Goal: Book appointment/travel/reservation

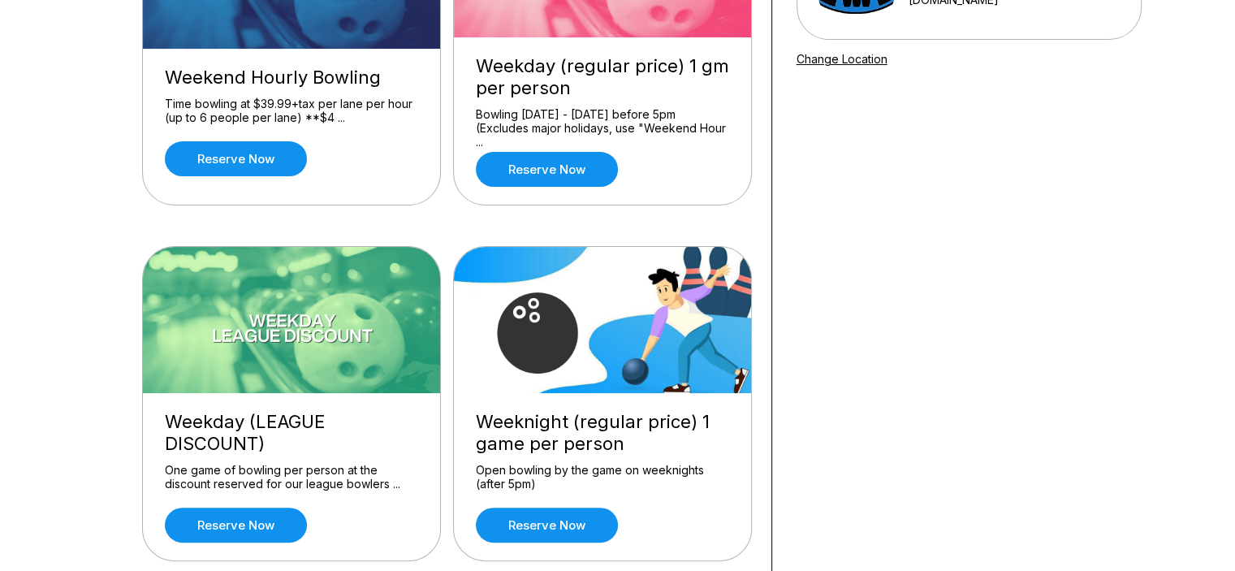
scroll to position [325, 0]
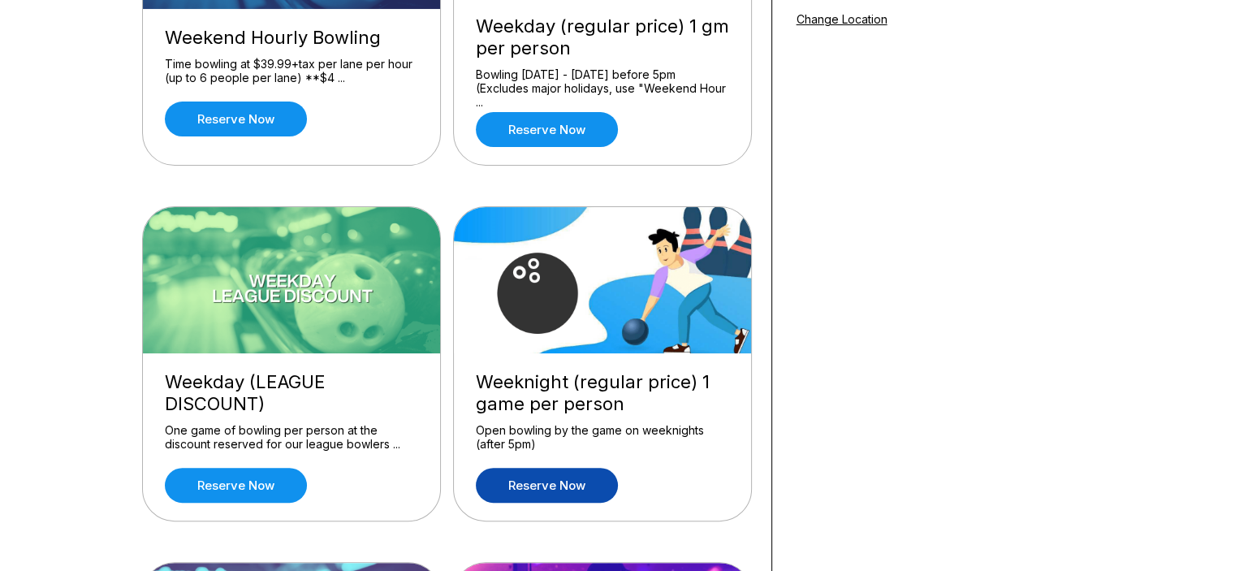
click at [559, 480] on link "Reserve now" at bounding box center [547, 485] width 142 height 35
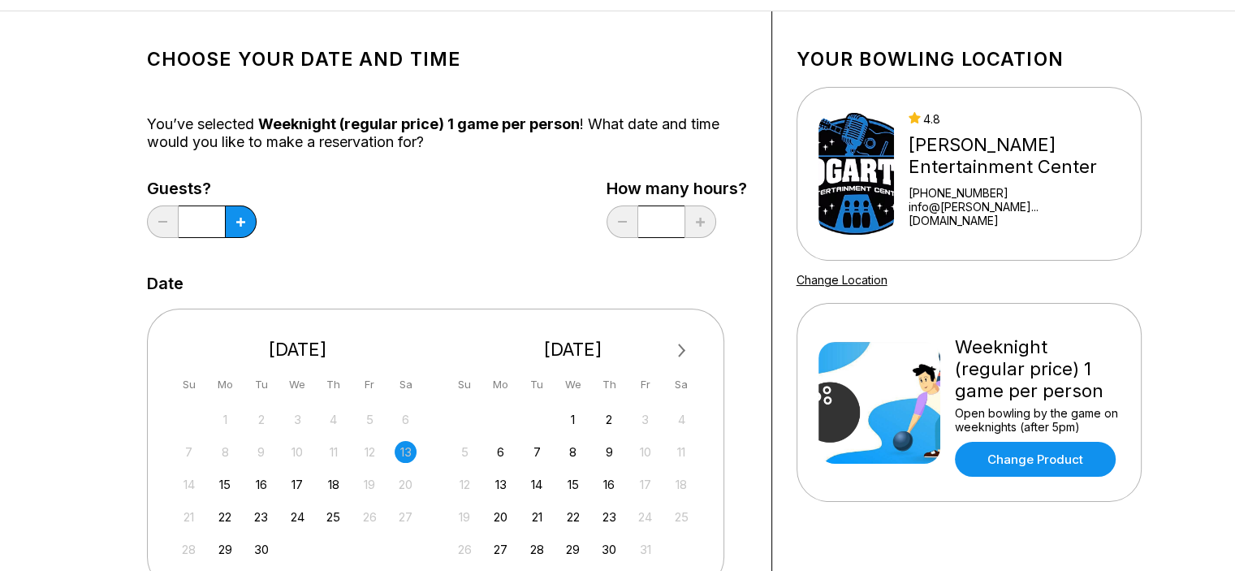
scroll to position [162, 0]
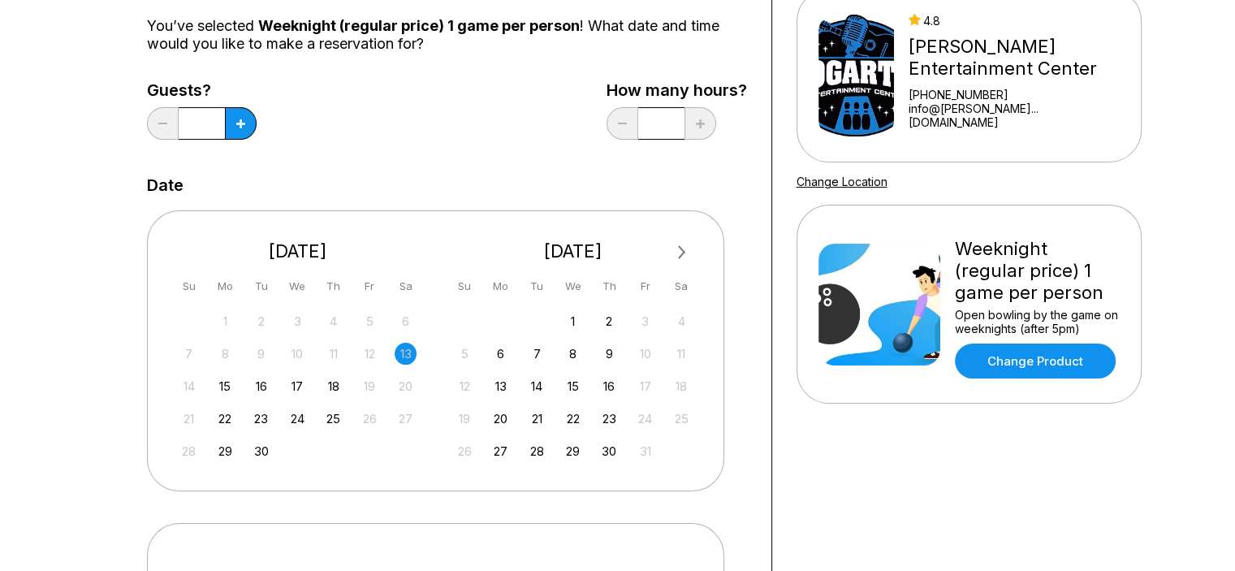
click at [408, 356] on div "13" at bounding box center [406, 354] width 22 height 22
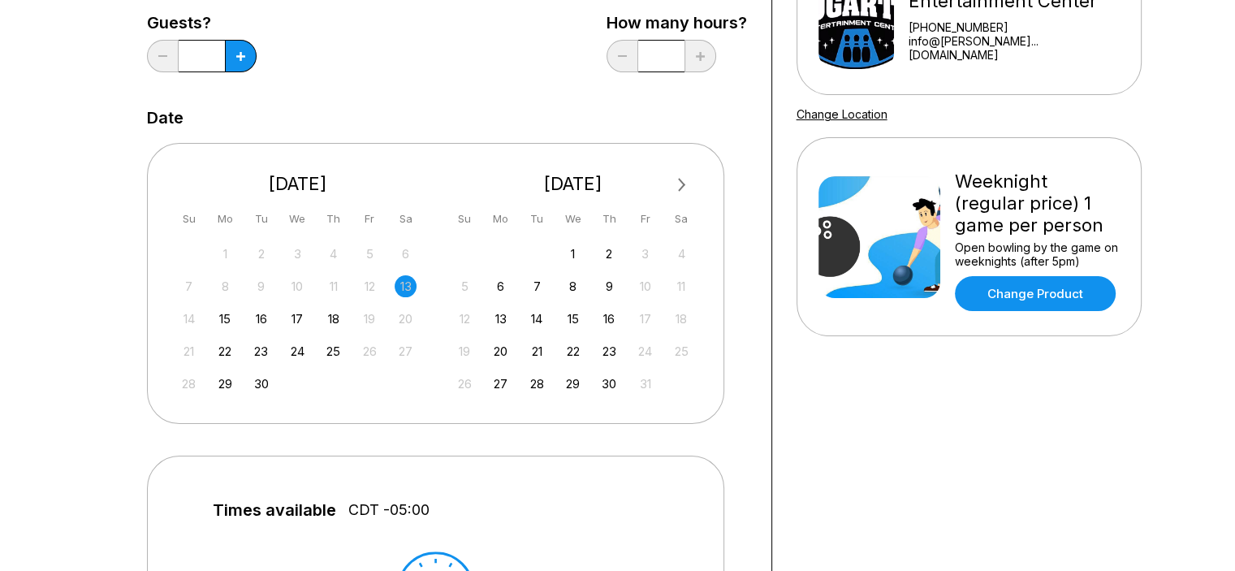
scroll to position [325, 0]
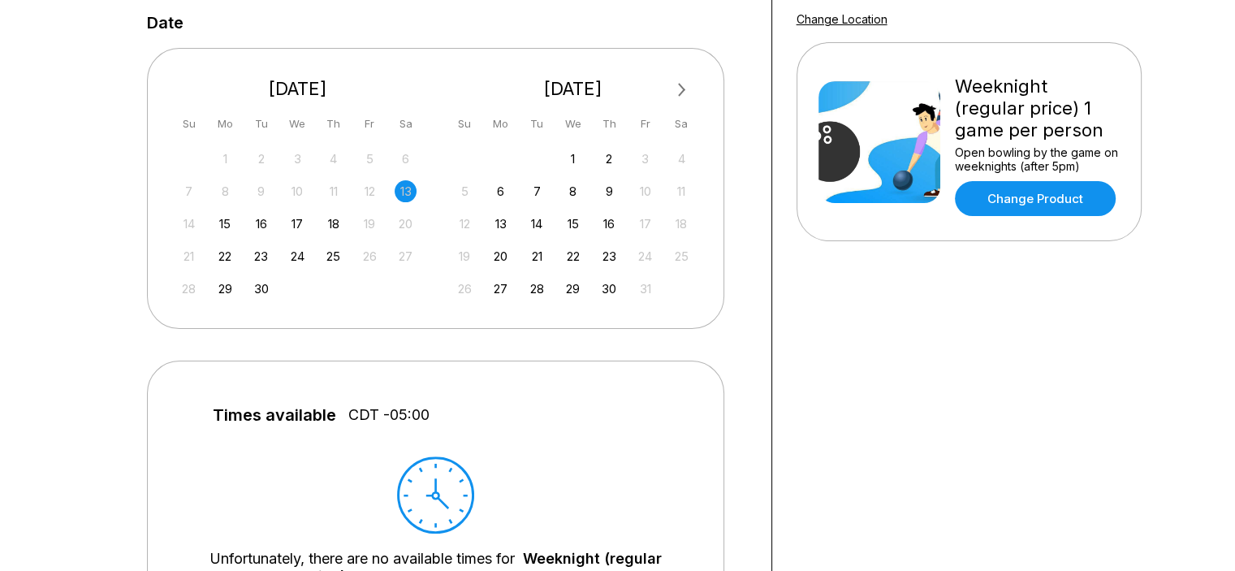
click at [426, 318] on div "Next Month [DATE] Su Mo Tu We Th Fr Sa 31 1 2 3 4 5 6 7 8 9 10 11 12 13 14 15 1…" at bounding box center [435, 188] width 577 height 280
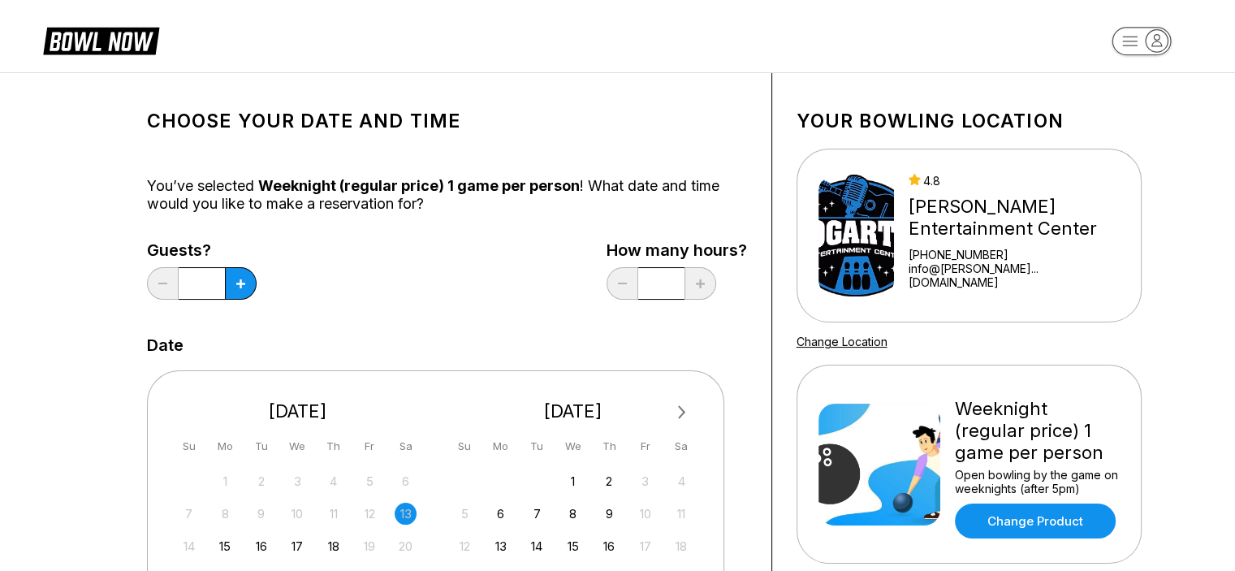
scroll to position [0, 0]
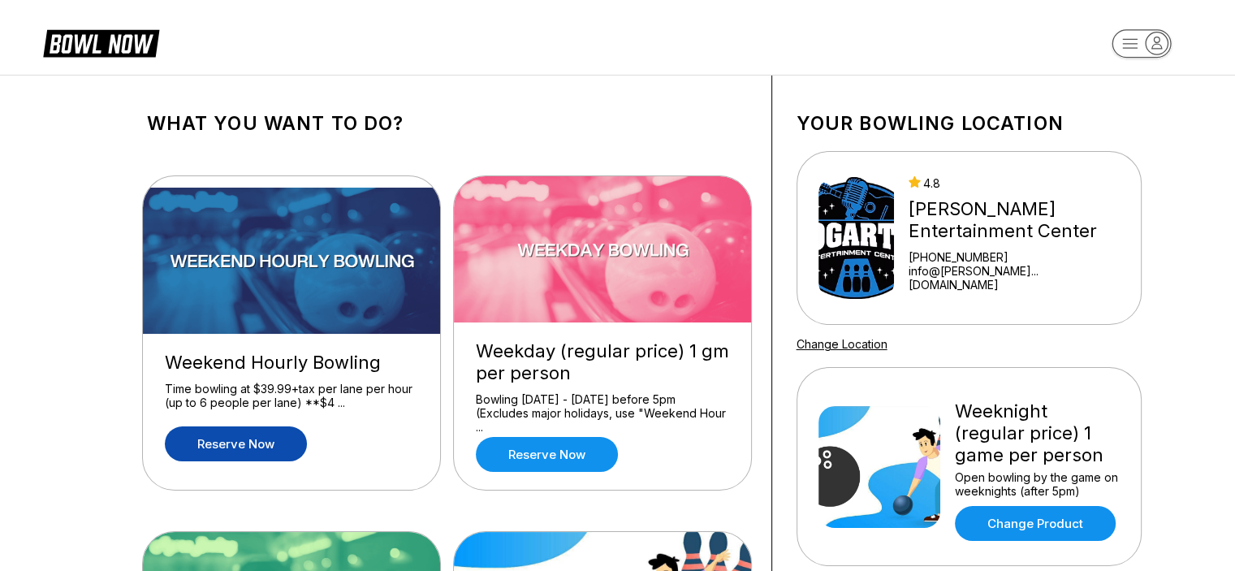
click at [257, 438] on link "Reserve now" at bounding box center [236, 443] width 142 height 35
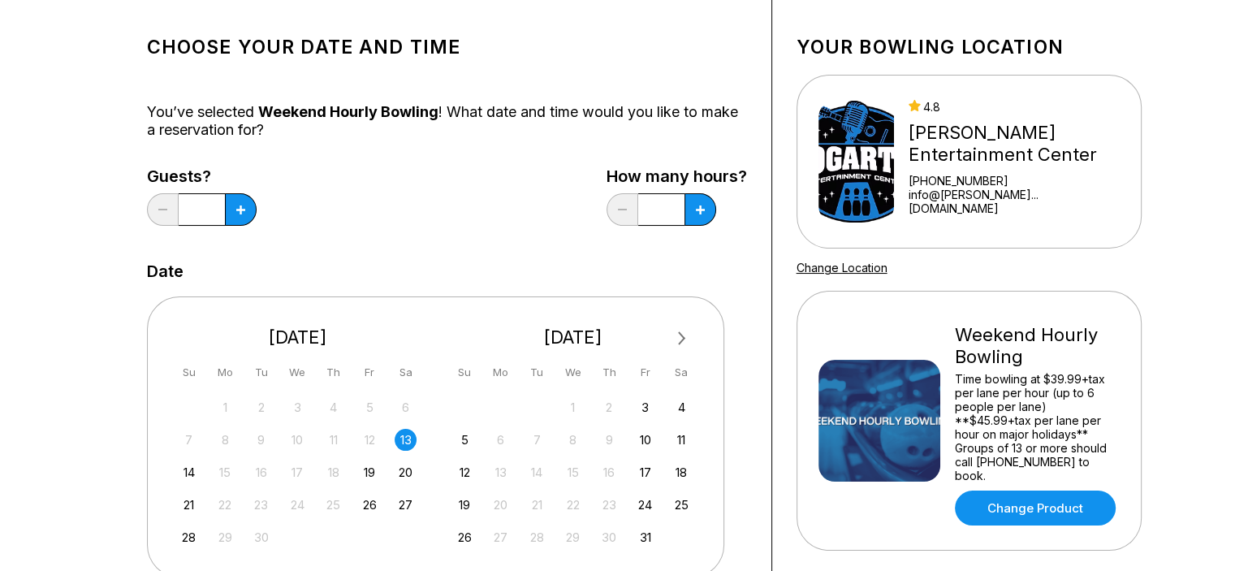
scroll to position [162, 0]
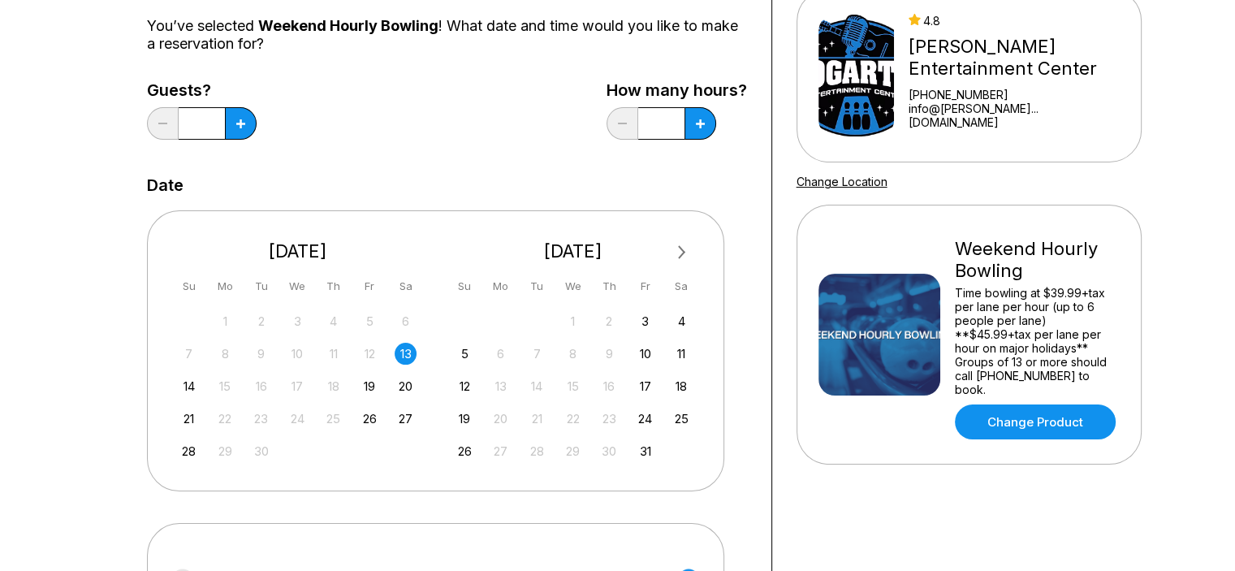
click at [403, 353] on div "13" at bounding box center [406, 354] width 22 height 22
click at [696, 123] on icon at bounding box center [700, 123] width 9 height 9
click at [700, 123] on icon at bounding box center [700, 123] width 9 height 9
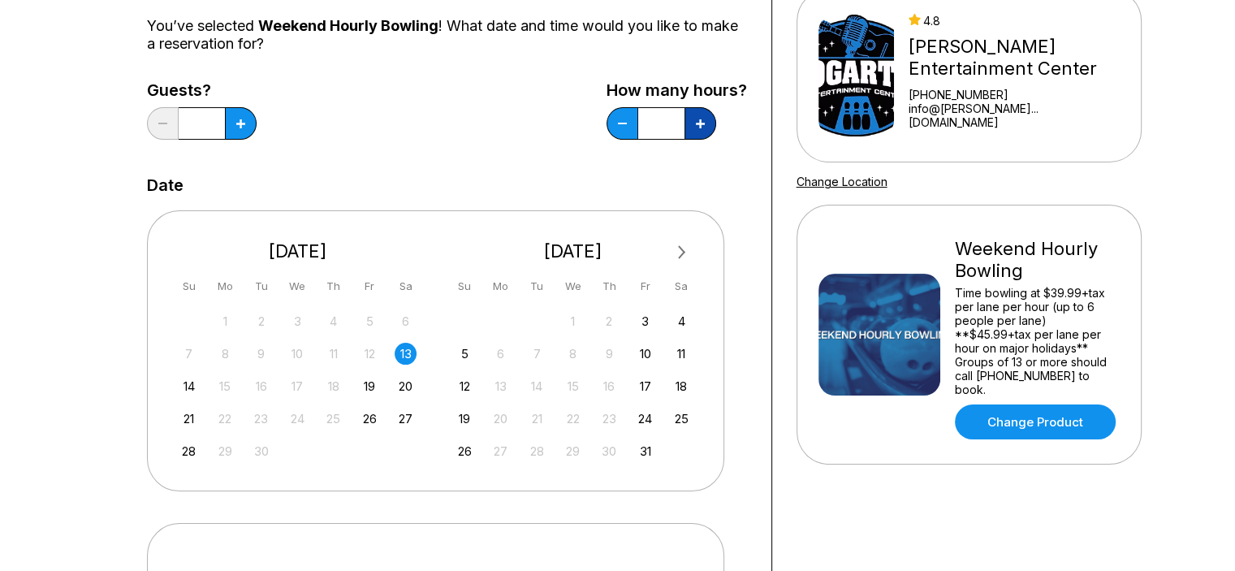
type input "*"
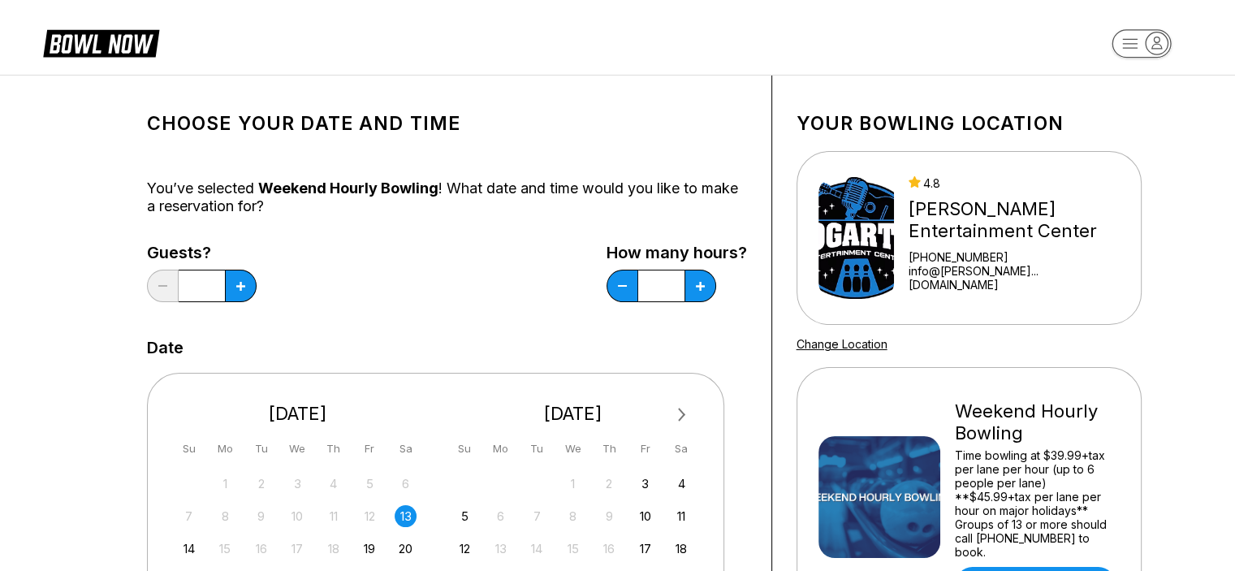
scroll to position [0, 0]
click at [250, 289] on button at bounding box center [241, 286] width 32 height 32
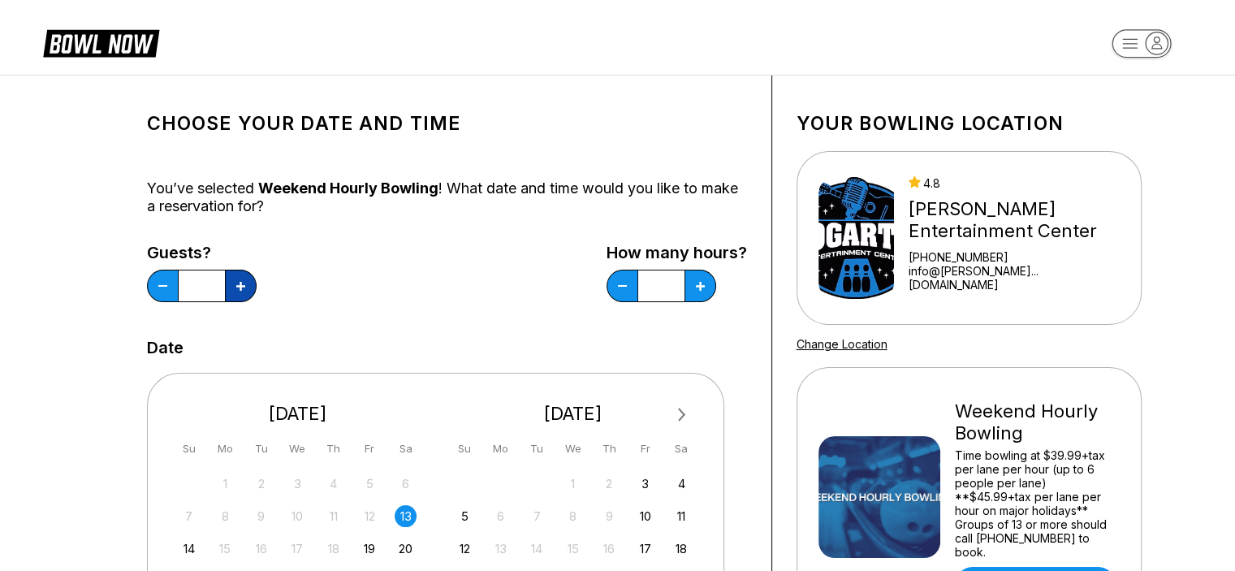
click at [250, 289] on button at bounding box center [241, 286] width 32 height 32
click at [162, 284] on button at bounding box center [163, 286] width 32 height 32
type input "*"
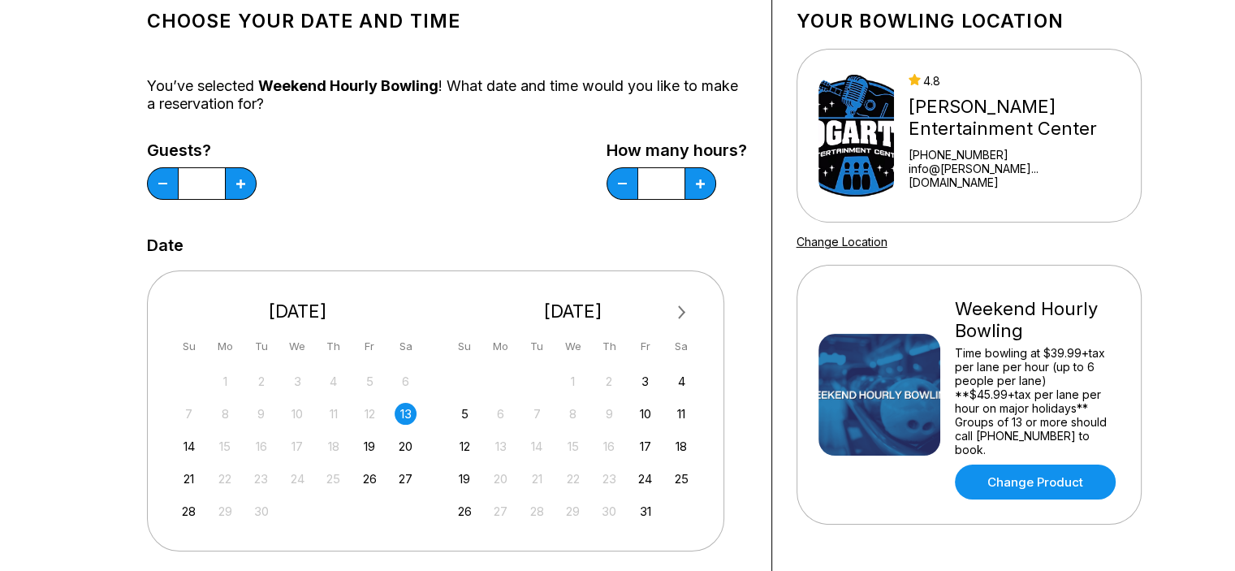
scroll to position [81, 0]
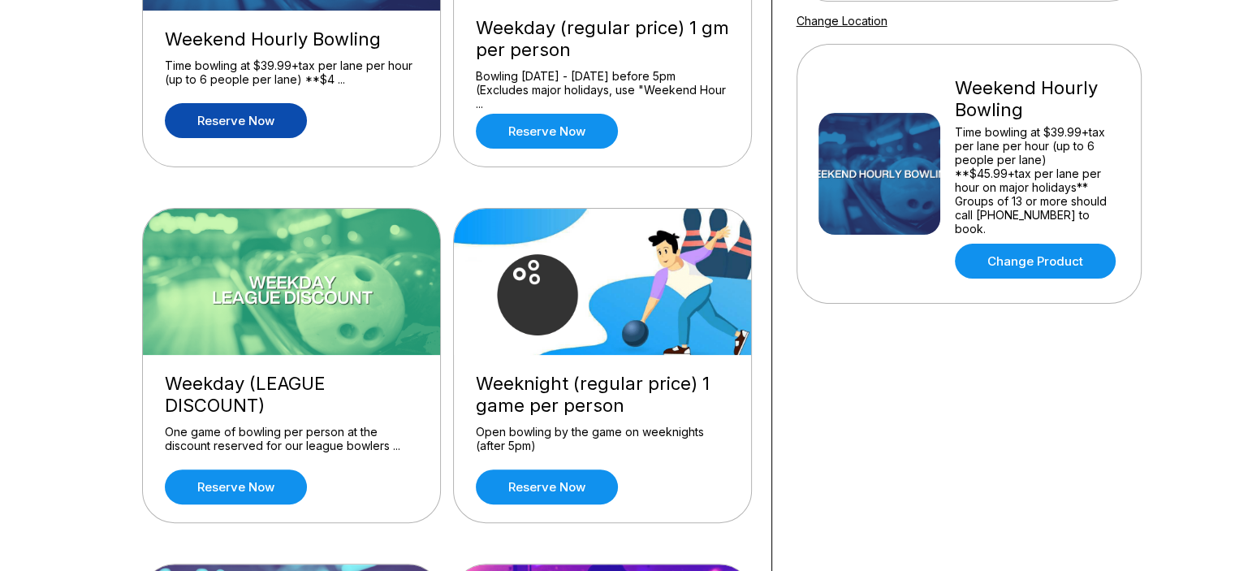
scroll to position [406, 0]
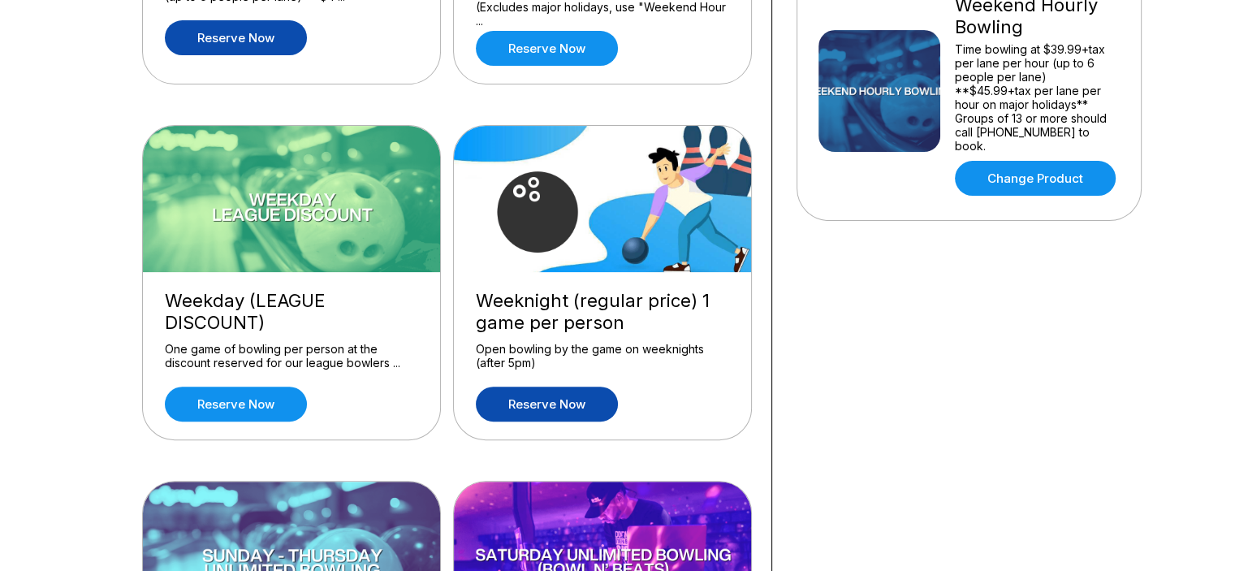
click at [549, 401] on link "Reserve now" at bounding box center [547, 403] width 142 height 35
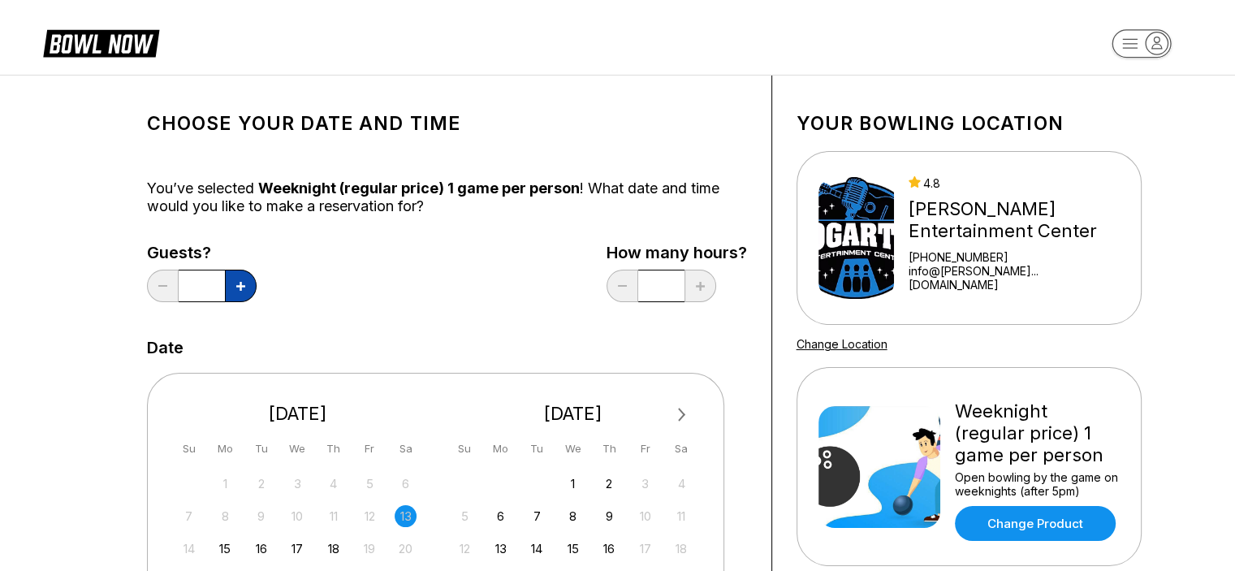
click at [240, 282] on icon at bounding box center [240, 286] width 9 height 9
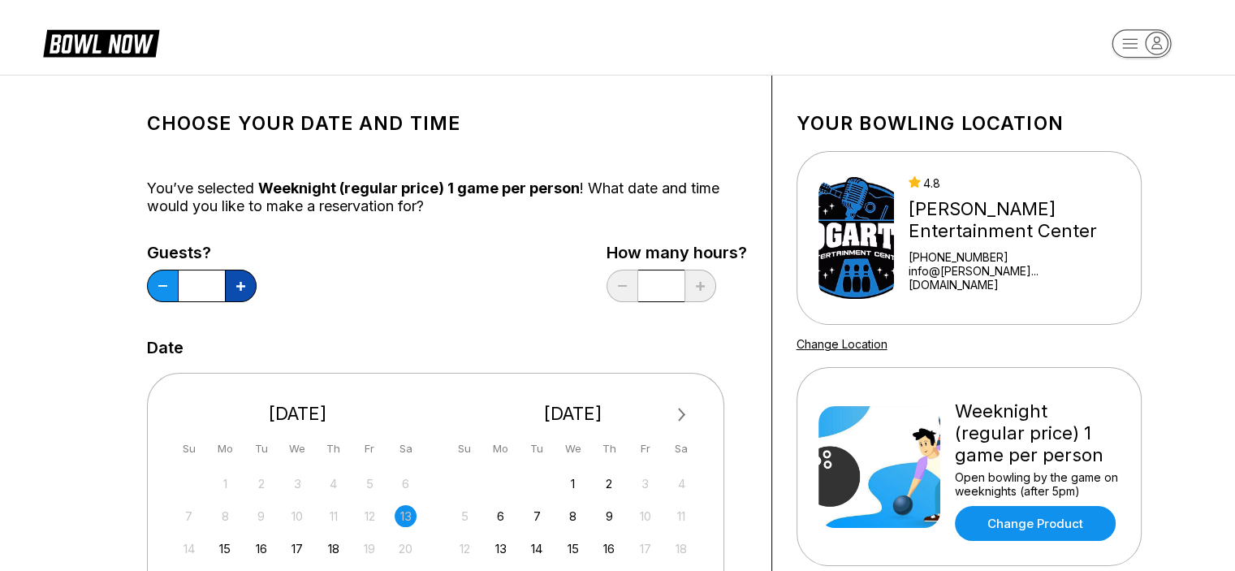
type input "*"
